Goal: Transaction & Acquisition: Book appointment/travel/reservation

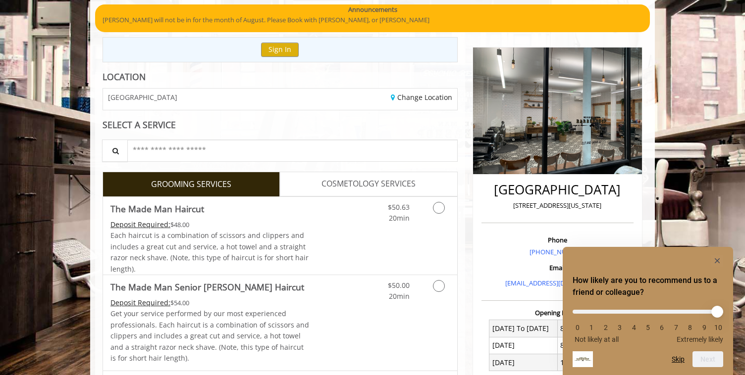
scroll to position [90, 0]
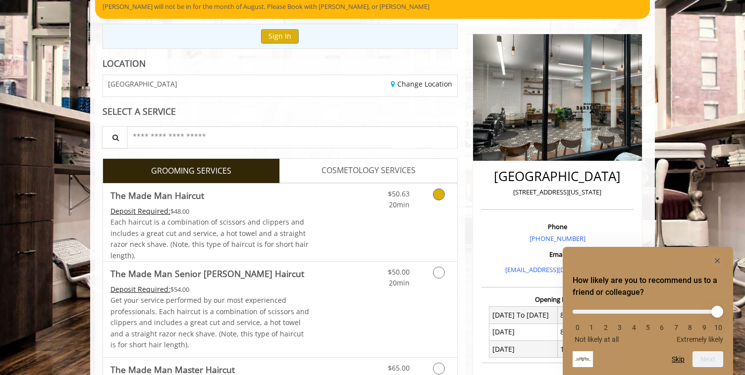
click at [440, 200] on icon "Grooming services" at bounding box center [439, 195] width 12 height 12
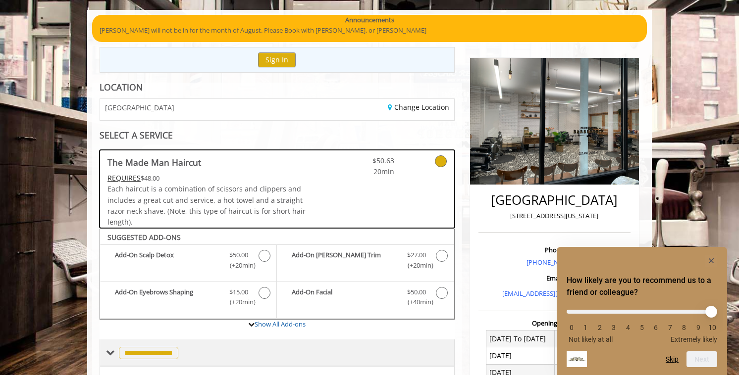
scroll to position [45, 0]
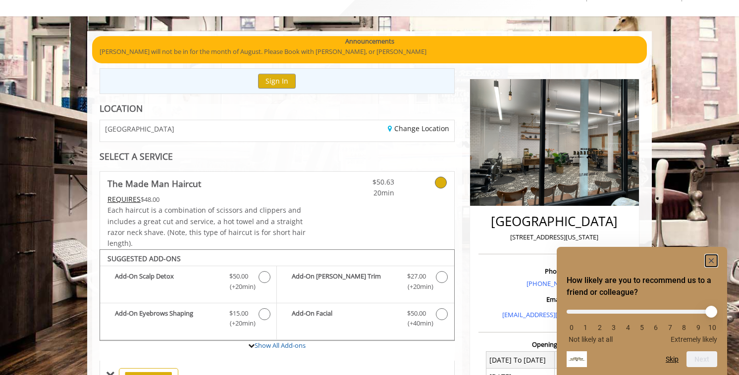
click at [712, 257] on rect "Hide survey" at bounding box center [711, 261] width 12 height 12
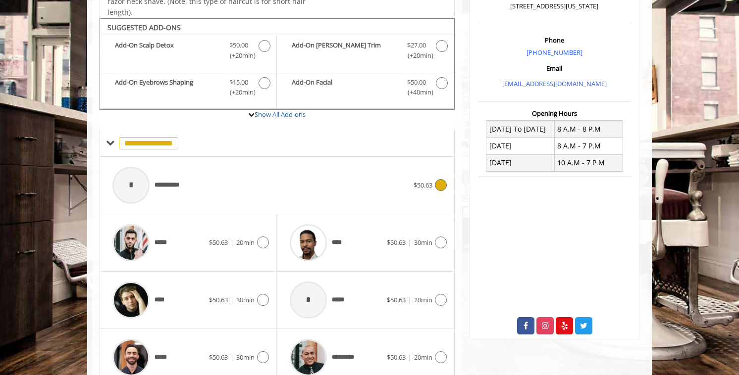
scroll to position [322, 0]
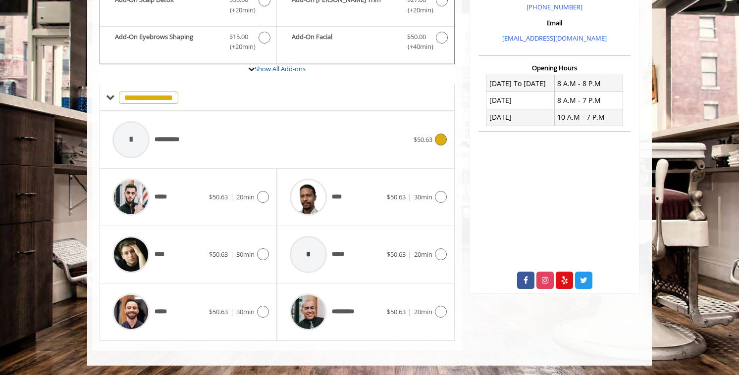
click at [435, 139] on icon at bounding box center [441, 140] width 12 height 12
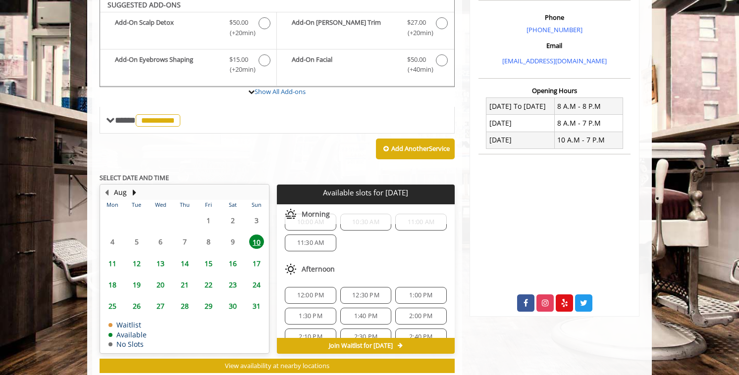
scroll to position [295, 0]
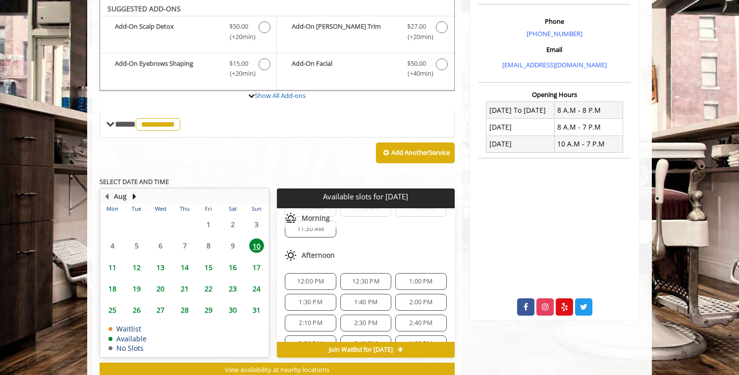
click at [306, 304] on span "1:30 PM" at bounding box center [310, 303] width 23 height 8
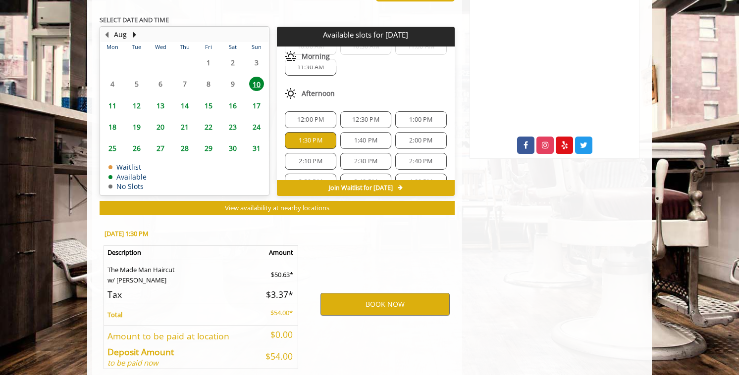
scroll to position [505, 0]
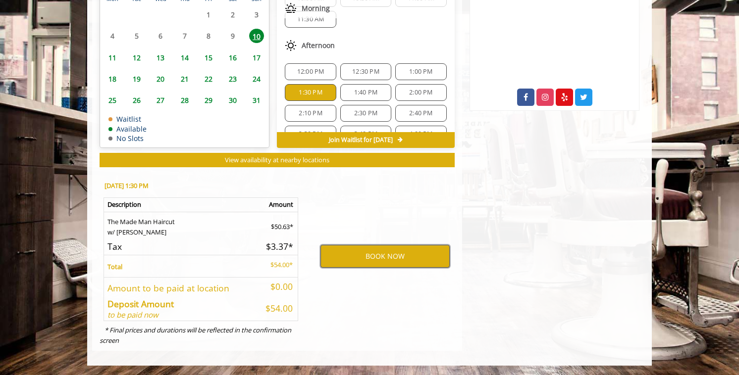
click at [378, 252] on button "BOOK NOW" at bounding box center [384, 256] width 129 height 23
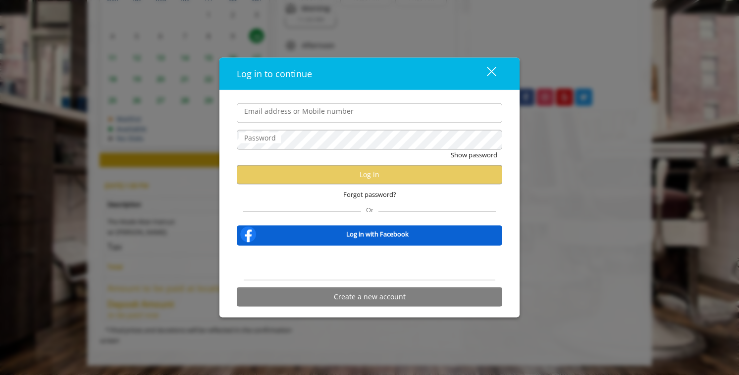
click at [326, 109] on input "Email address or Mobile number" at bounding box center [369, 113] width 265 height 20
type input "**********"
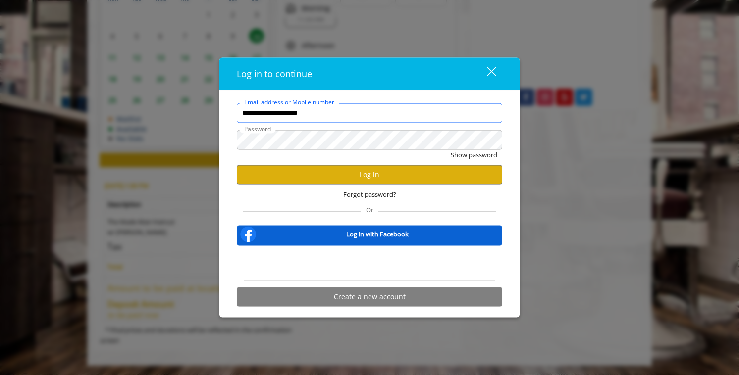
scroll to position [0, 0]
click at [356, 188] on div "Forgot password?" at bounding box center [369, 194] width 265 height 20
click at [360, 181] on button "Log in" at bounding box center [369, 174] width 265 height 19
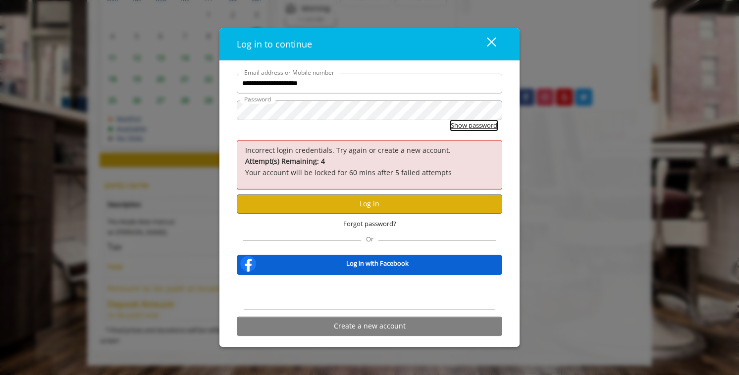
click at [483, 125] on button "Show password" at bounding box center [474, 125] width 47 height 10
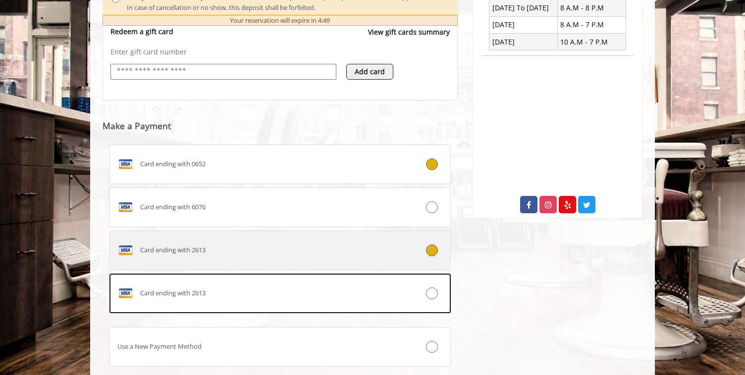
scroll to position [461, 0]
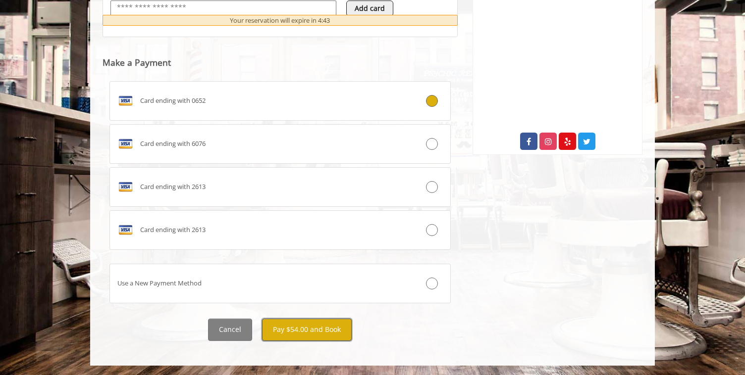
click at [317, 321] on button "Pay $54.00 and Book" at bounding box center [307, 330] width 90 height 22
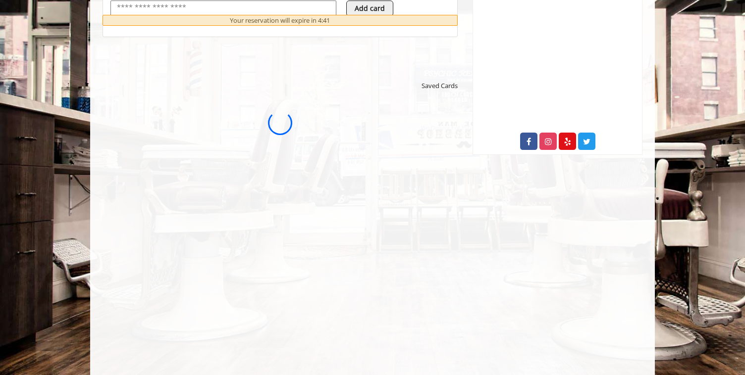
scroll to position [0, 0]
